Goal: Information Seeking & Learning: Learn about a topic

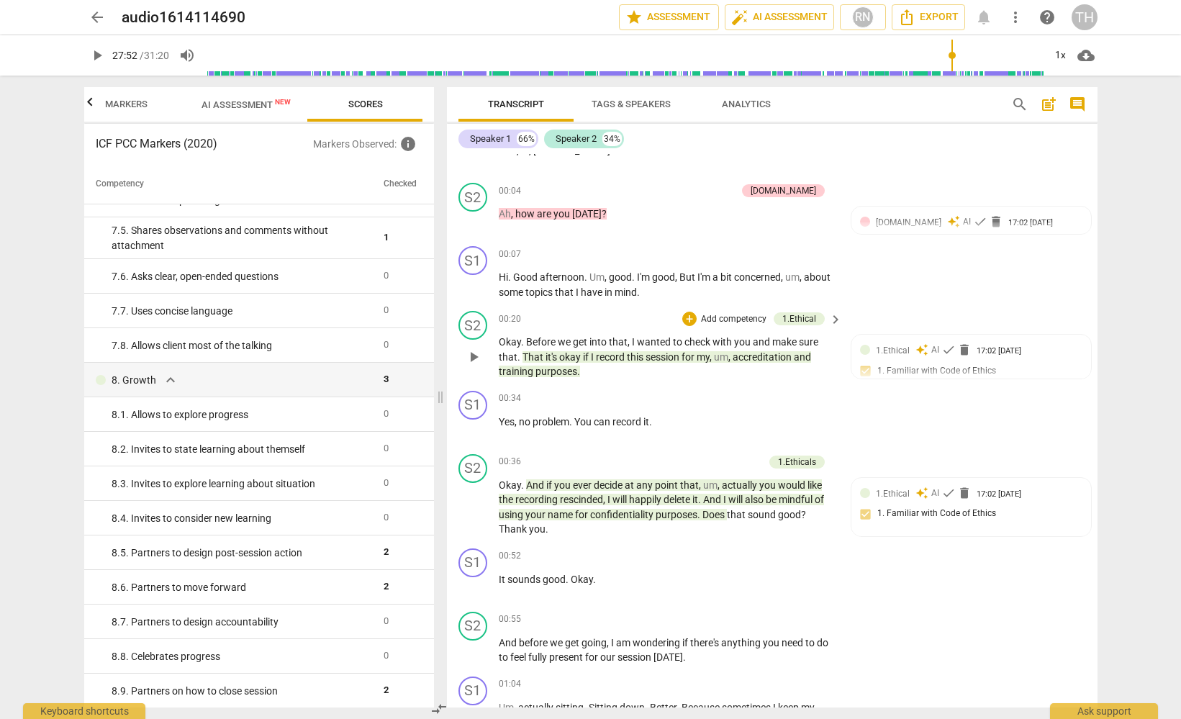
scroll to position [41, 0]
click at [114, 99] on span "Markers" at bounding box center [126, 104] width 42 height 11
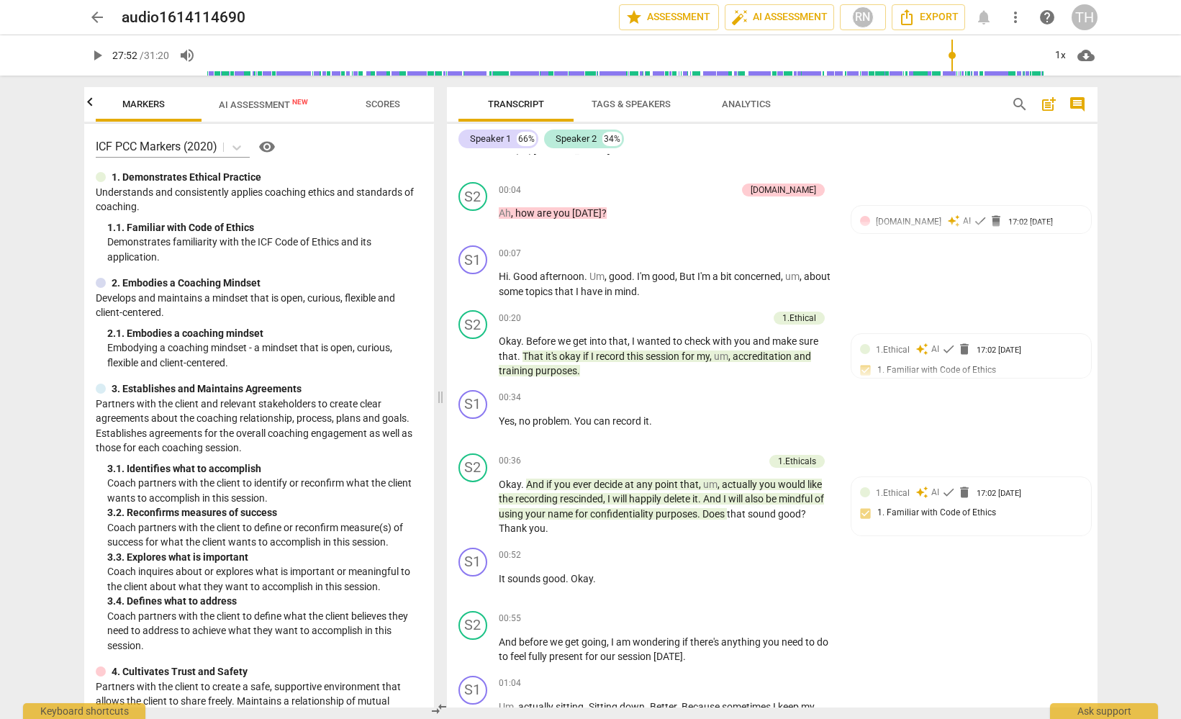
scroll to position [0, 115]
click at [92, 99] on icon "button" at bounding box center [89, 102] width 17 height 17
click at [140, 101] on span "Outcomes" at bounding box center [153, 104] width 50 height 11
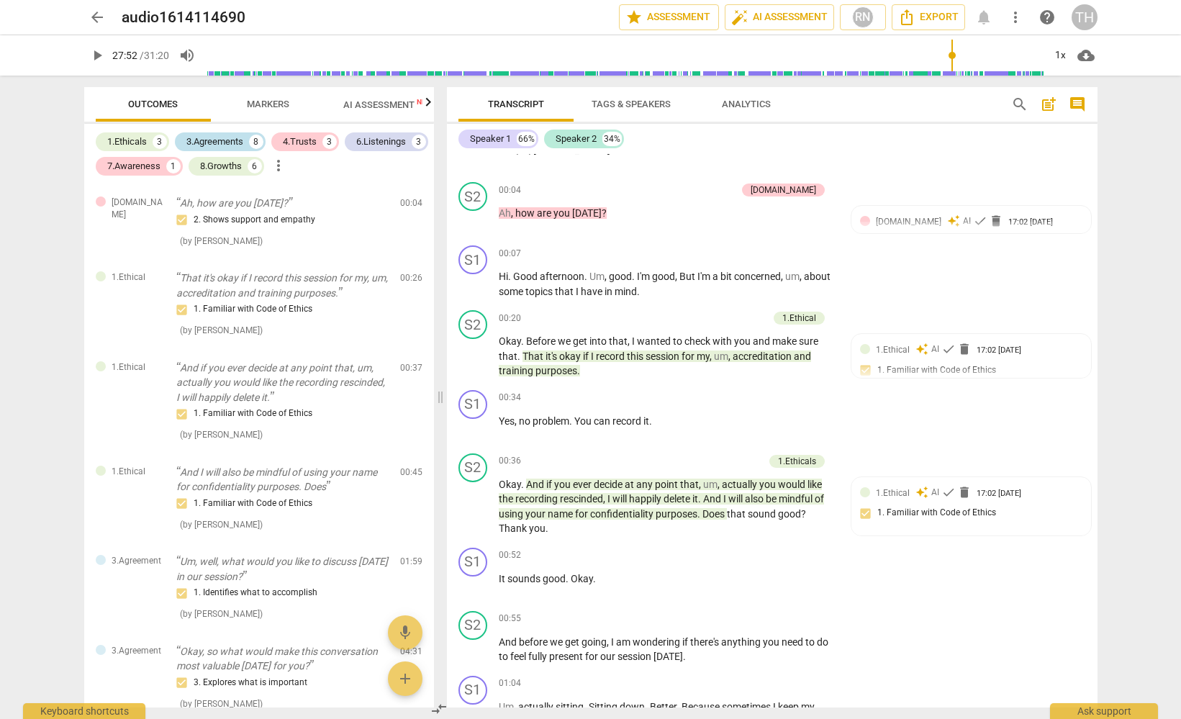
click at [207, 143] on div "3.Agreements" at bounding box center [214, 142] width 57 height 14
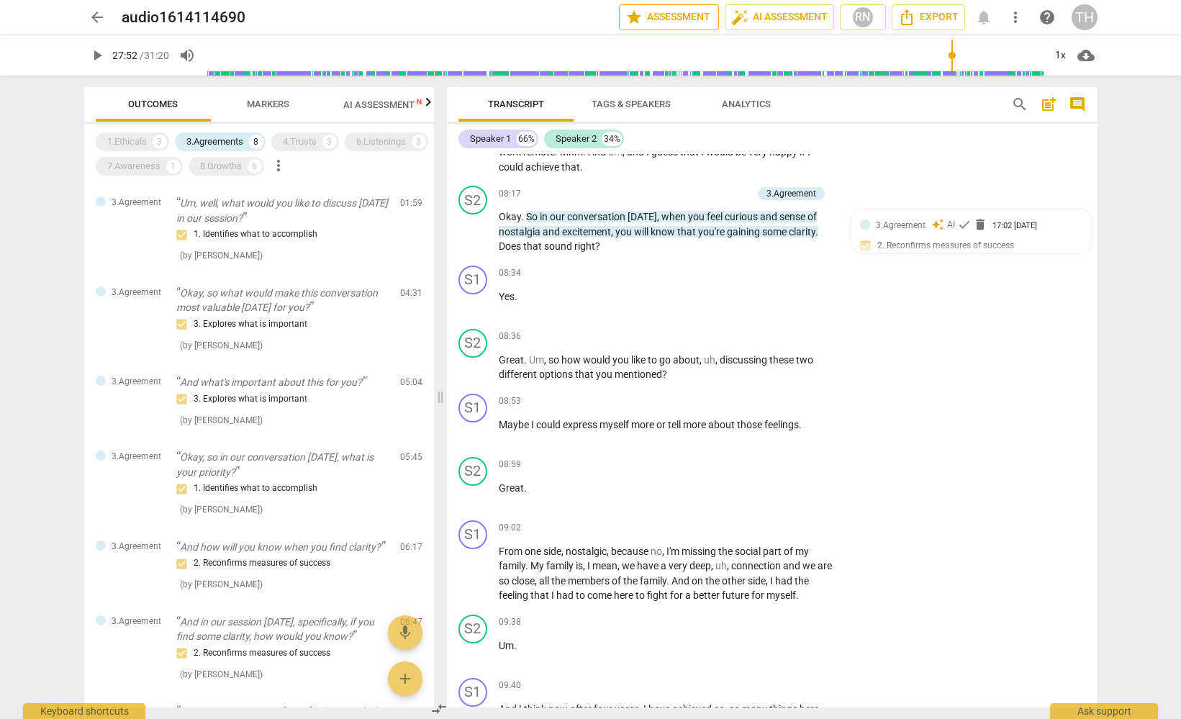
scroll to position [2660, 0]
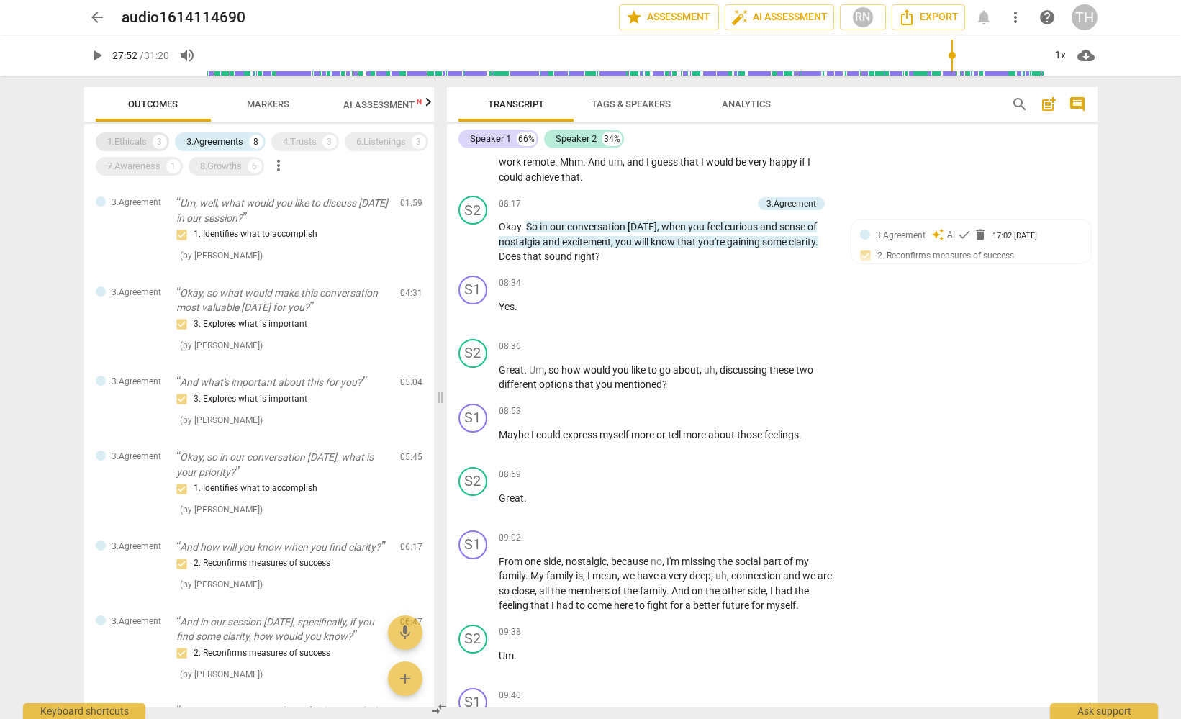
click at [137, 150] on div "1.Ethicals 3" at bounding box center [132, 141] width 73 height 19
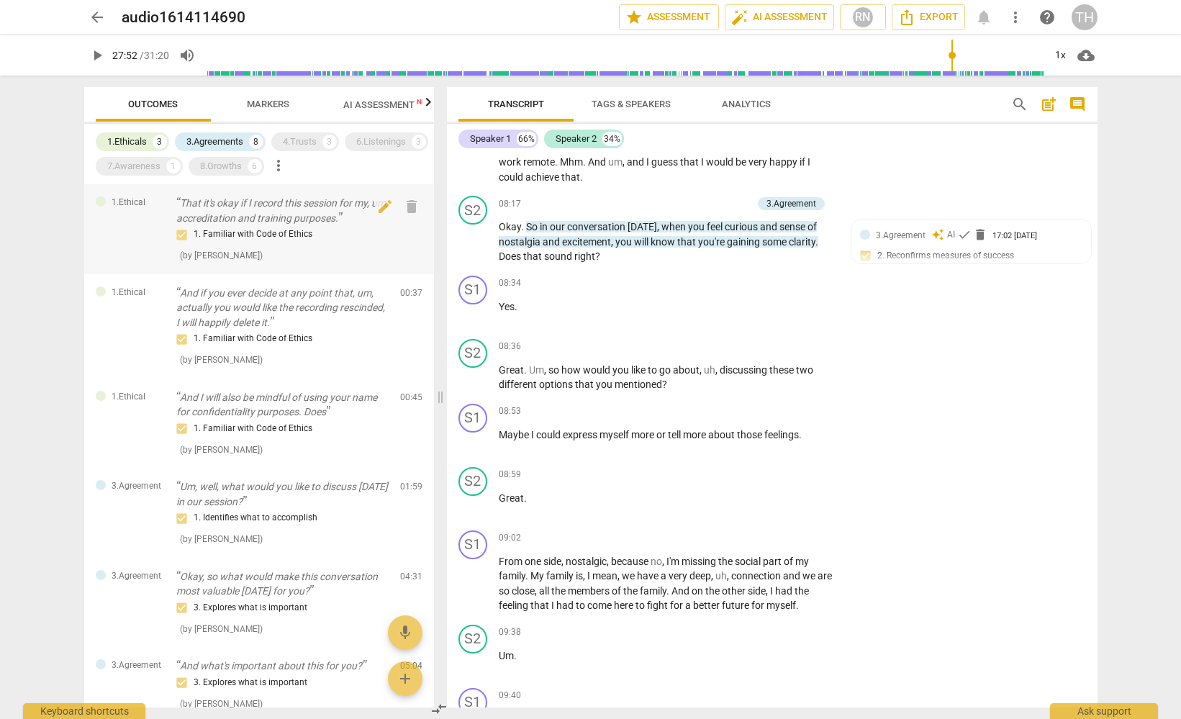
click at [286, 230] on div "1. Familiar with Code of Ethics" at bounding box center [282, 234] width 212 height 17
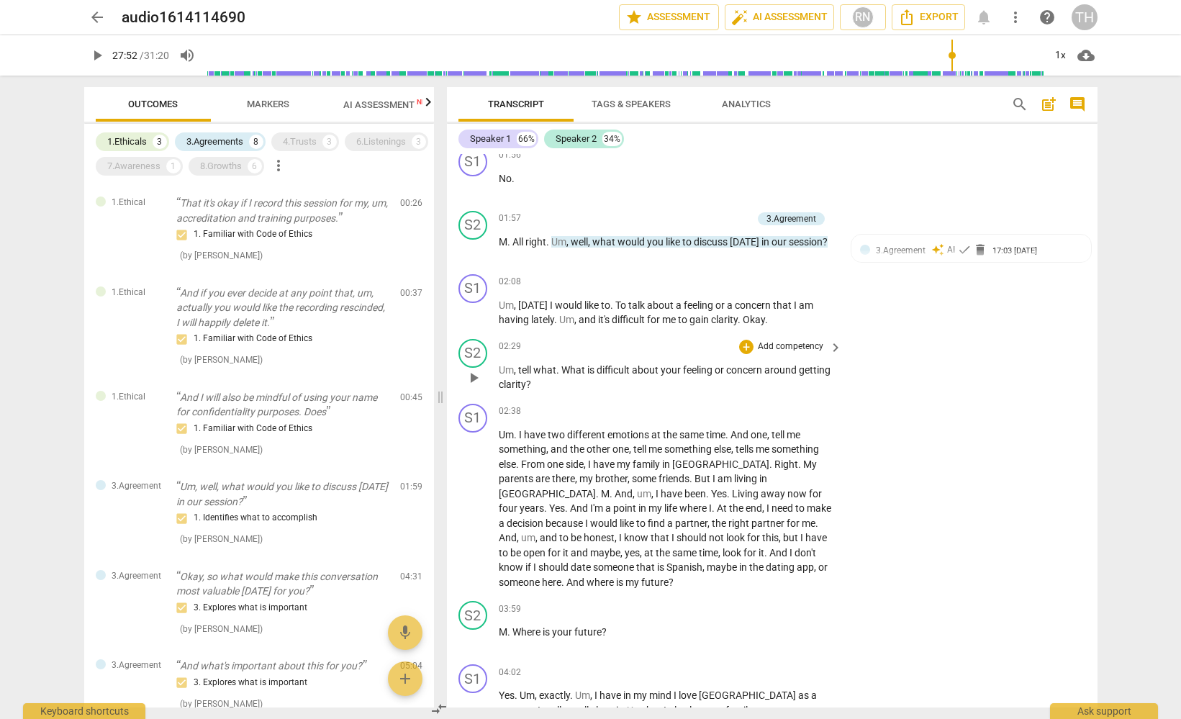
scroll to position [983, 0]
click at [749, 104] on span "Analytics" at bounding box center [746, 104] width 49 height 11
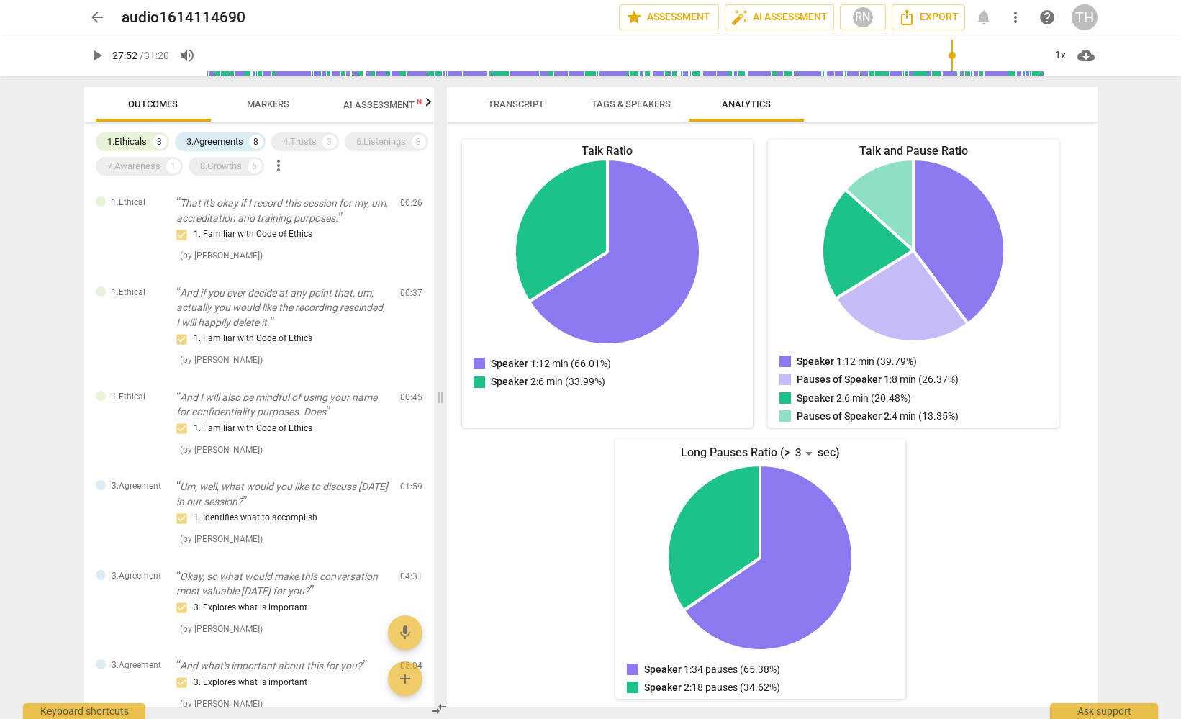
scroll to position [153, 0]
click at [790, 452] on div "3" at bounding box center [803, 453] width 27 height 23
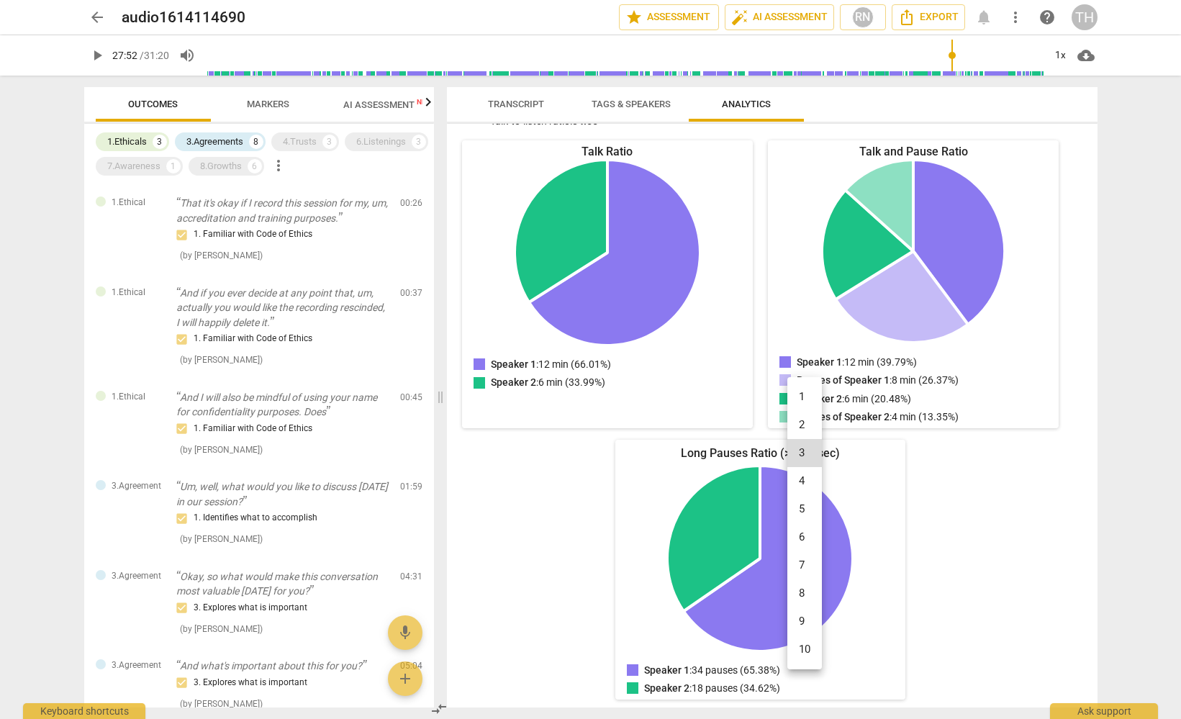
click at [800, 647] on li "10" at bounding box center [804, 649] width 35 height 28
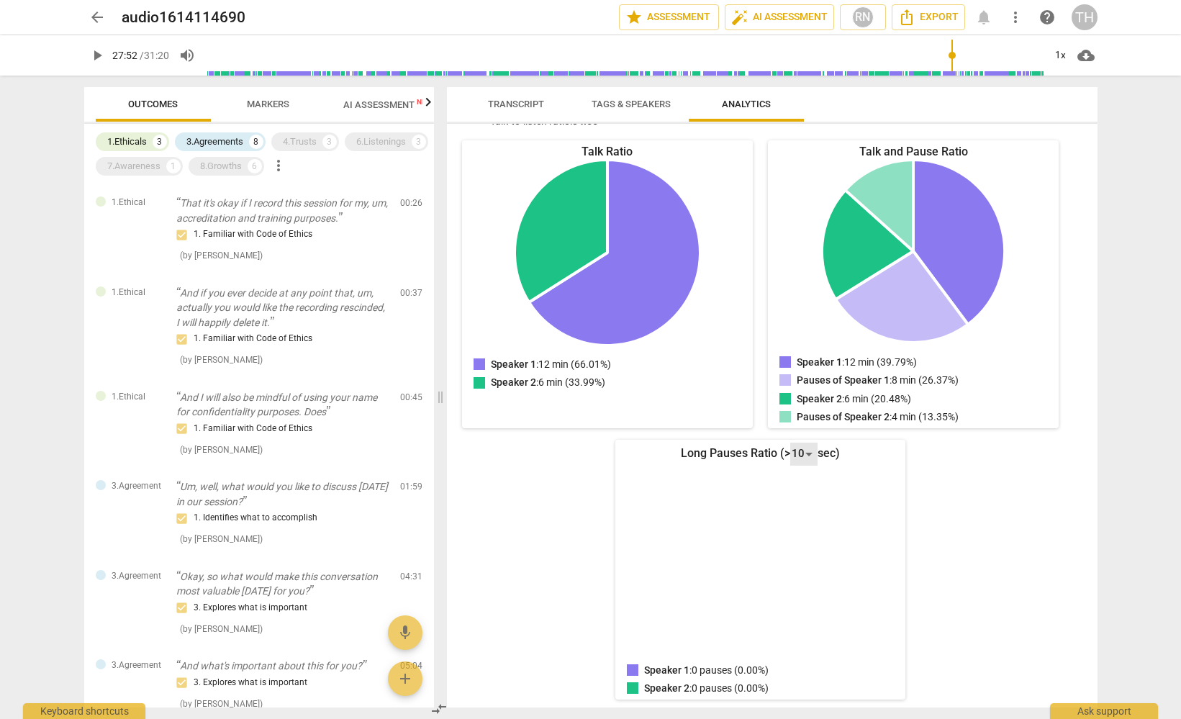
click at [802, 448] on div "10" at bounding box center [803, 453] width 27 height 23
click at [808, 309] on li "5" at bounding box center [804, 313] width 35 height 28
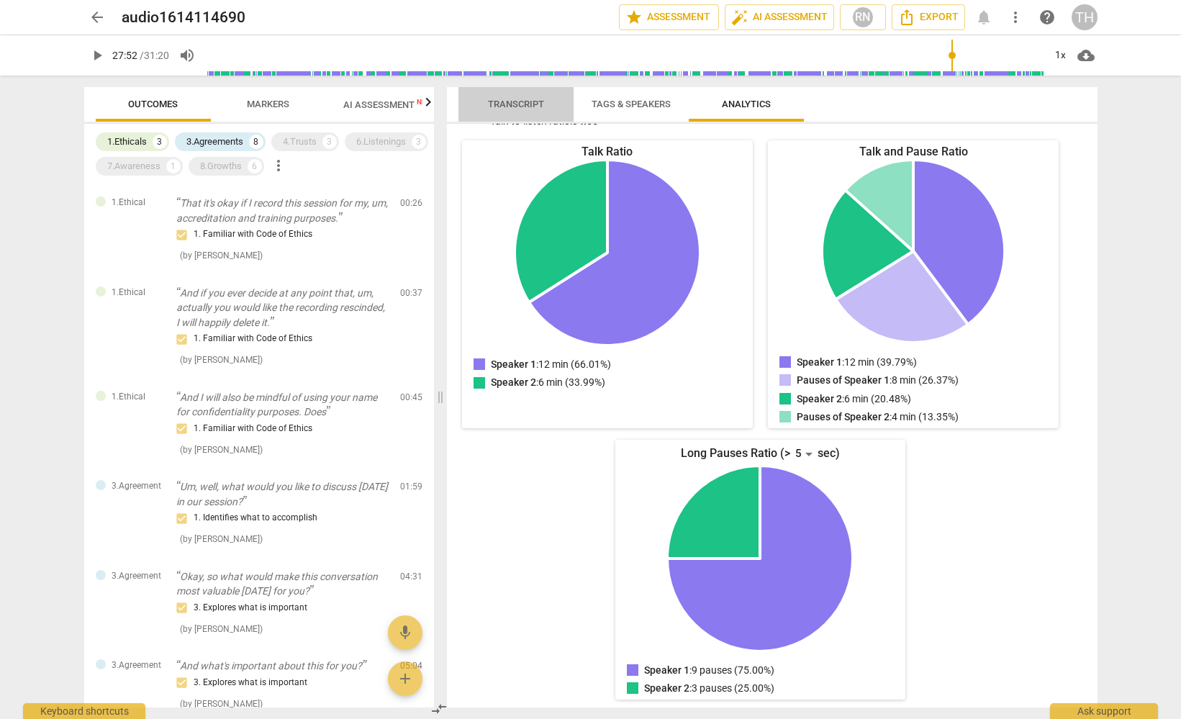
click at [509, 101] on span "Transcript" at bounding box center [516, 104] width 56 height 11
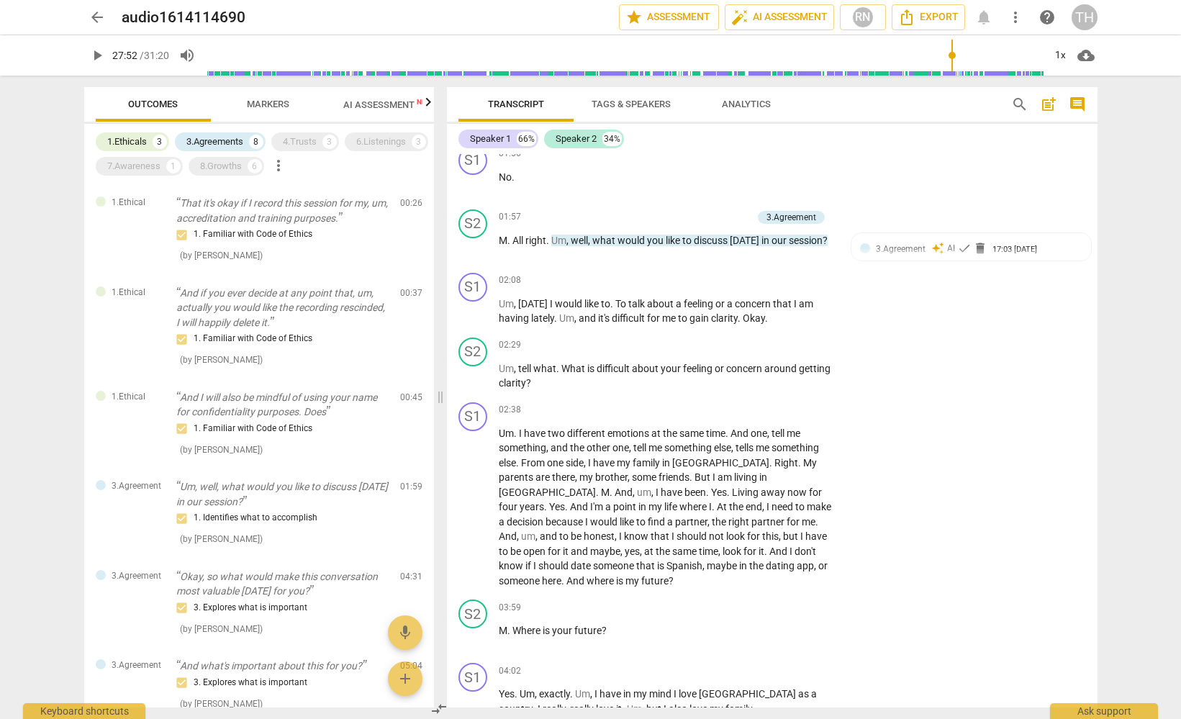
click at [753, 105] on span "Analytics" at bounding box center [746, 104] width 49 height 11
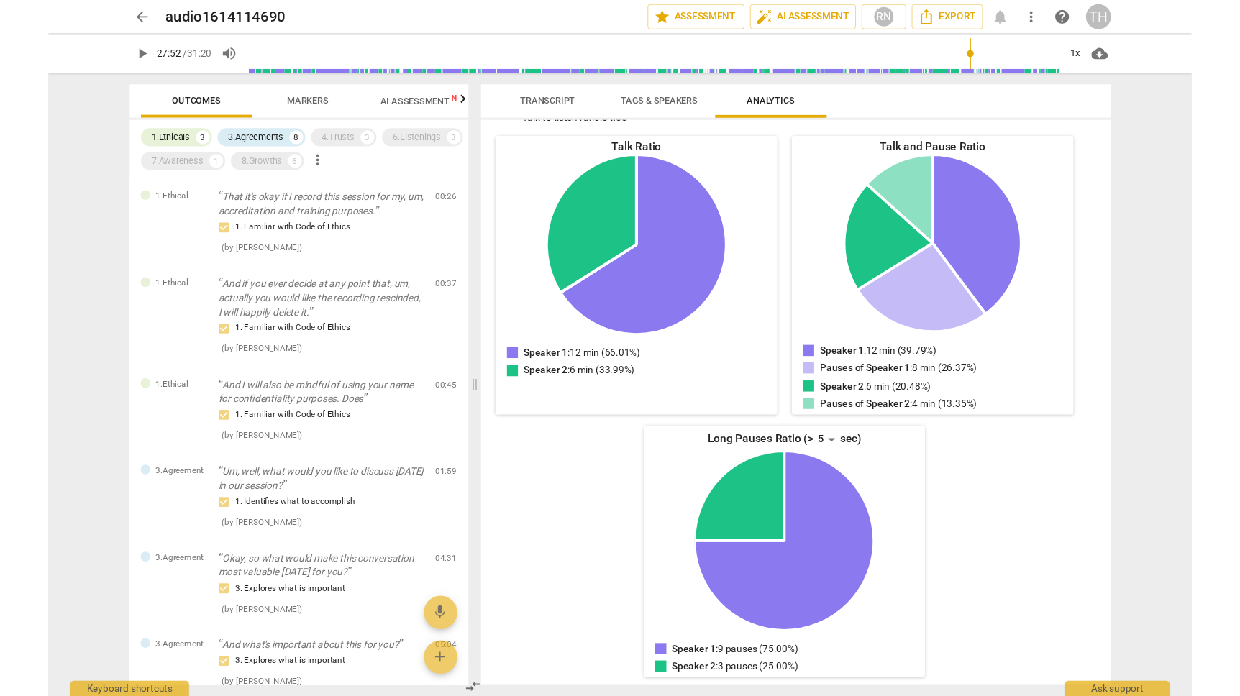
scroll to position [0, 0]
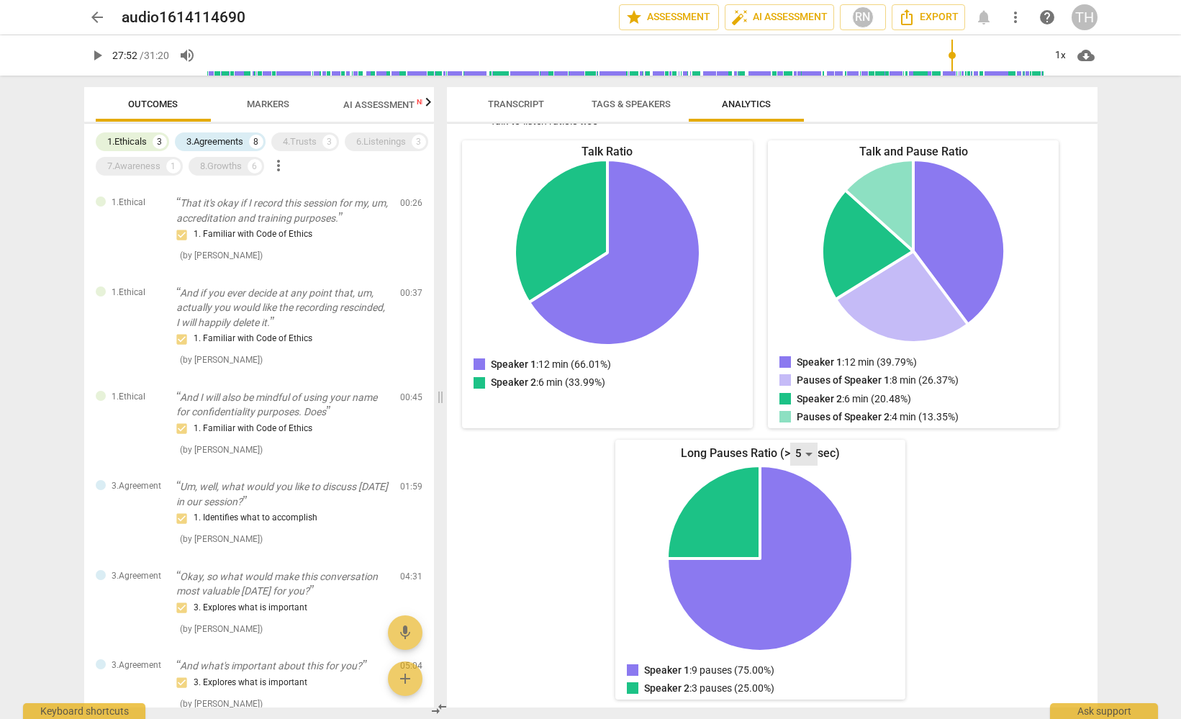
click at [806, 451] on div "5" at bounding box center [803, 453] width 27 height 23
click at [804, 510] on li "7" at bounding box center [804, 509] width 35 height 28
click at [809, 450] on div "7" at bounding box center [803, 453] width 27 height 23
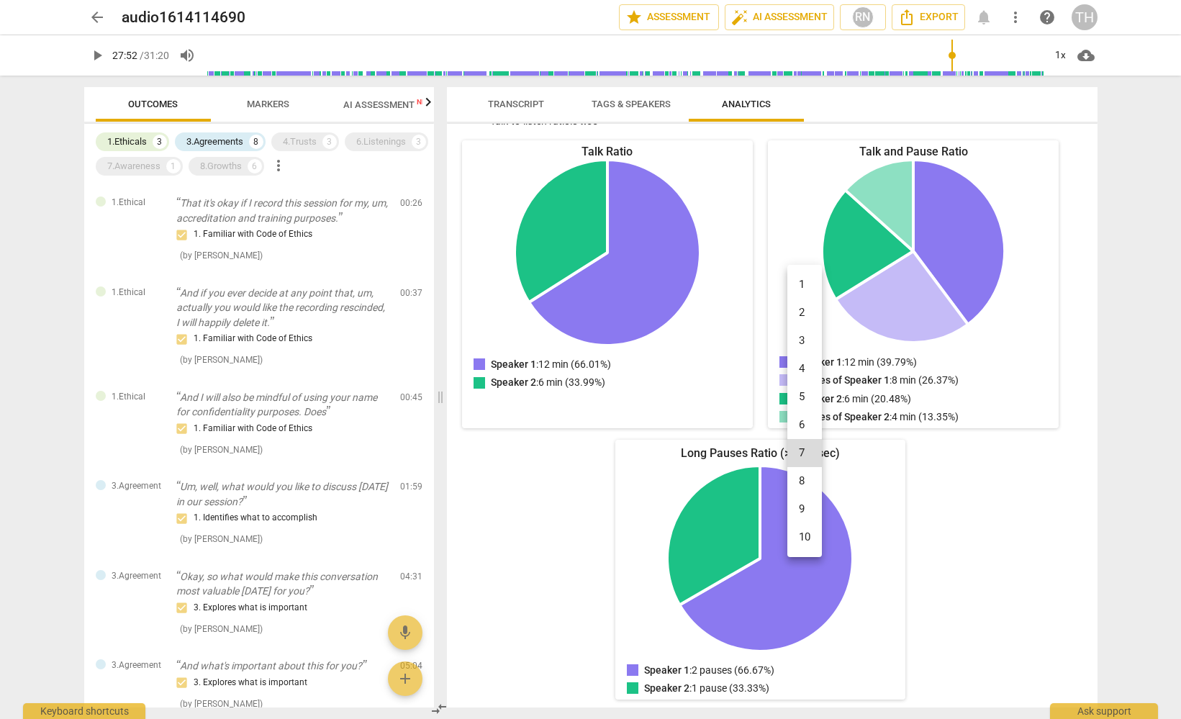
click at [509, 567] on div at bounding box center [590, 359] width 1181 height 719
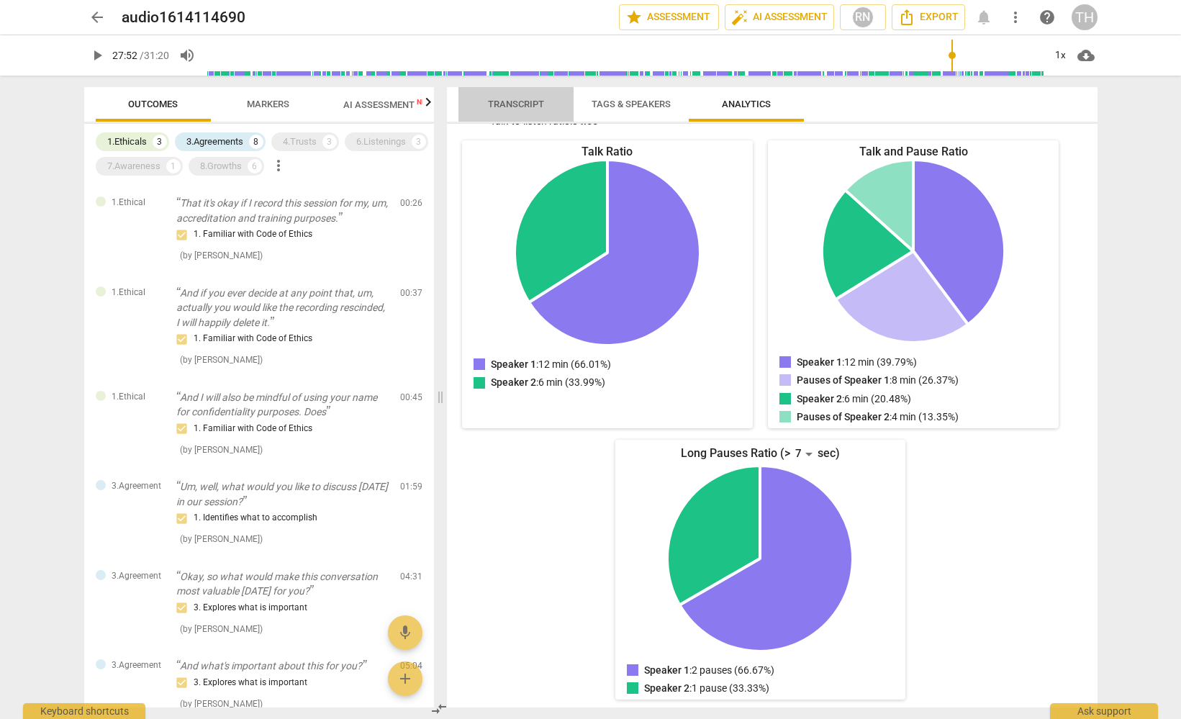
click at [506, 96] on span "Transcript" at bounding box center [516, 104] width 91 height 19
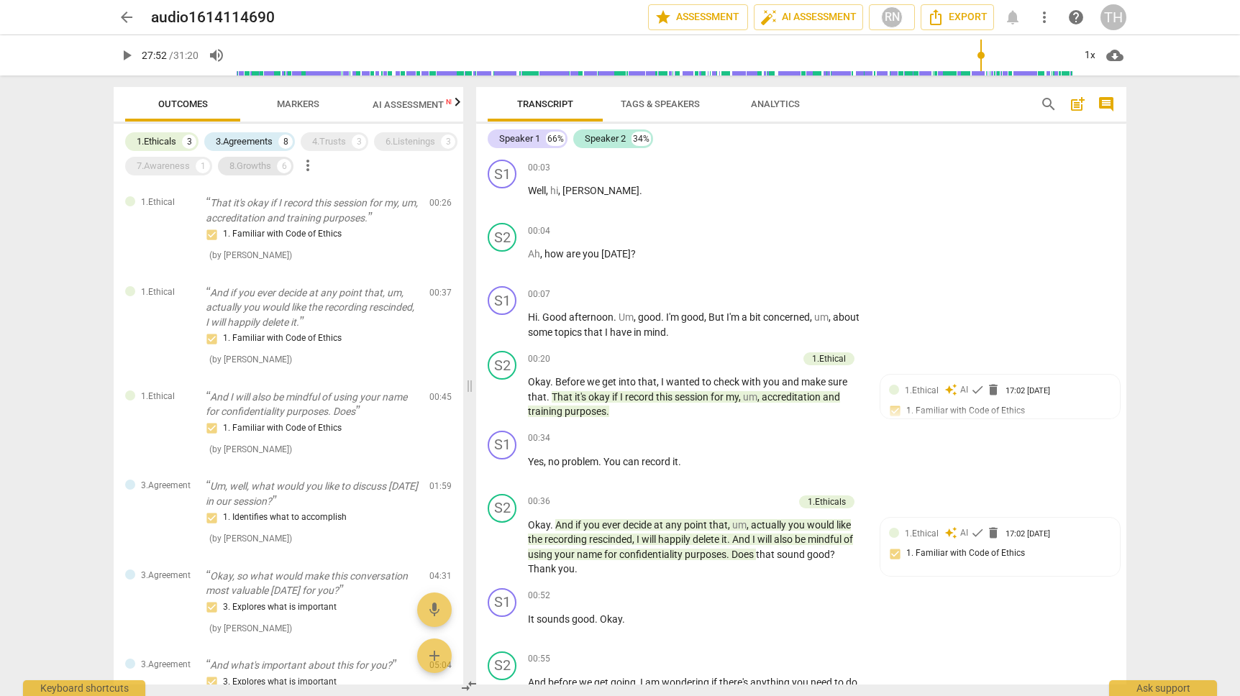
scroll to position [3949, 0]
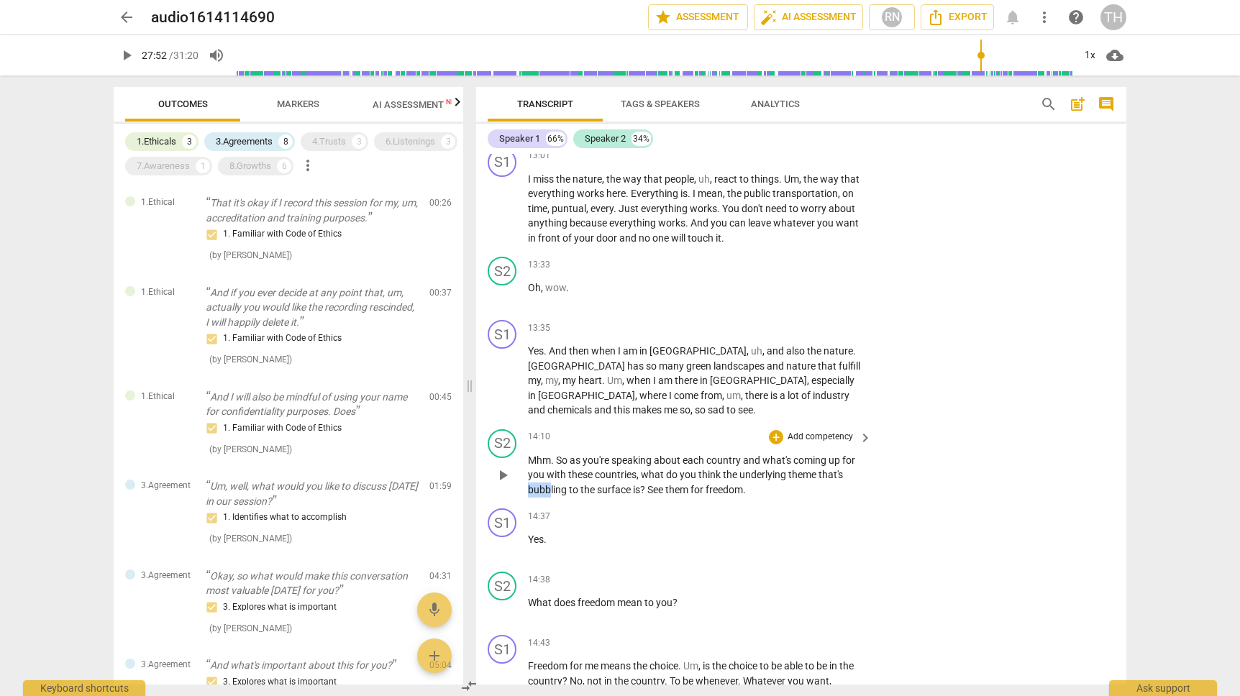
click at [628, 484] on span "surface" at bounding box center [615, 490] width 36 height 12
click at [506, 467] on span "play_arrow" at bounding box center [502, 475] width 17 height 17
click at [506, 467] on span "pause" at bounding box center [502, 475] width 17 height 17
click at [504, 467] on span "play_arrow" at bounding box center [502, 475] width 17 height 17
click at [732, 469] on span "the" at bounding box center [731, 475] width 17 height 12
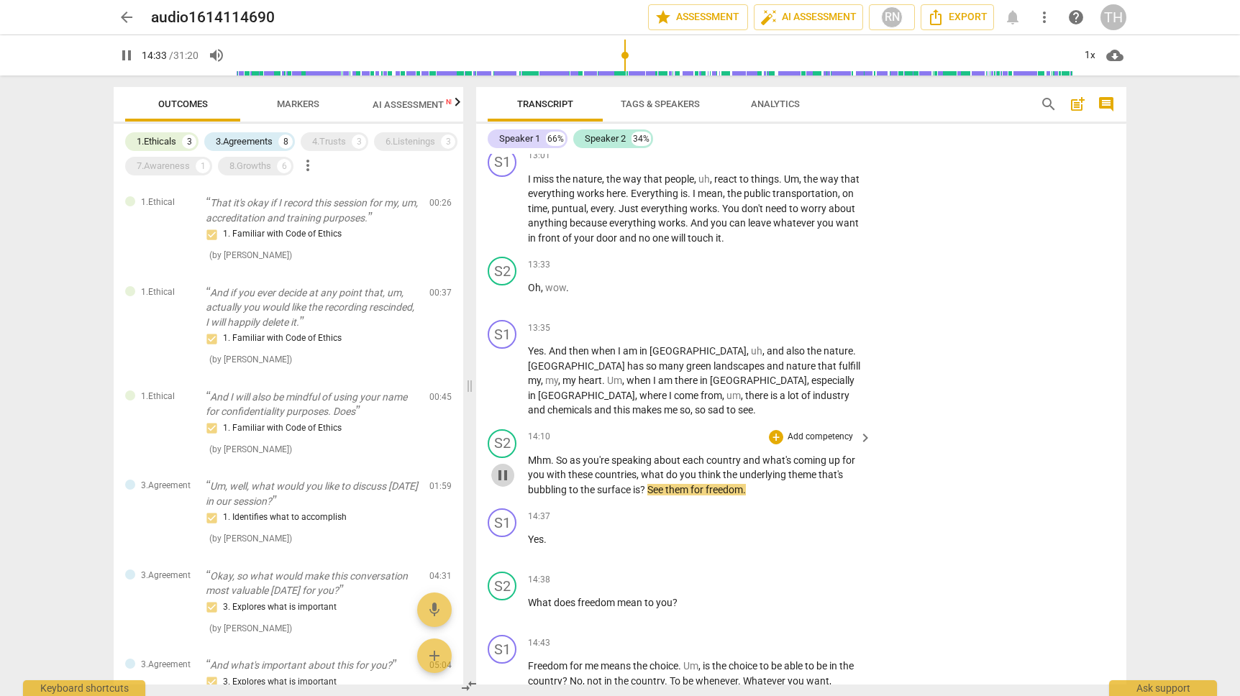
click at [506, 467] on span "pause" at bounding box center [502, 475] width 17 height 17
type input "874"
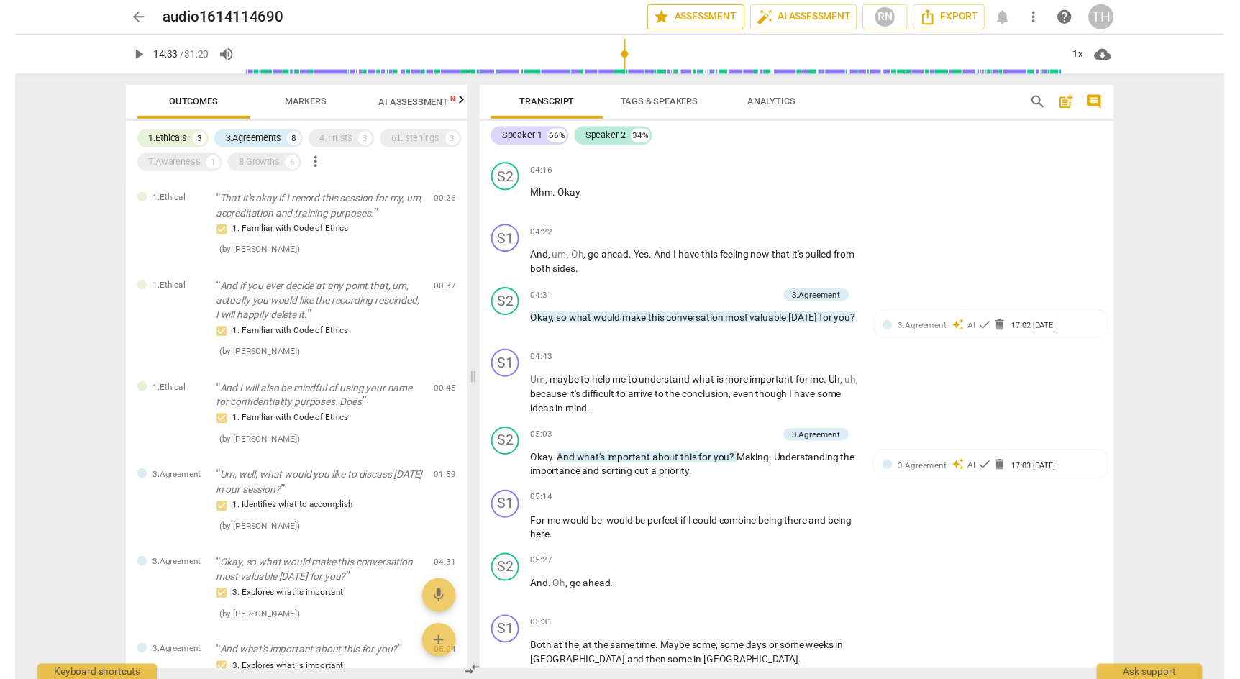
scroll to position [1545, 0]
